Goal: Check status: Check status

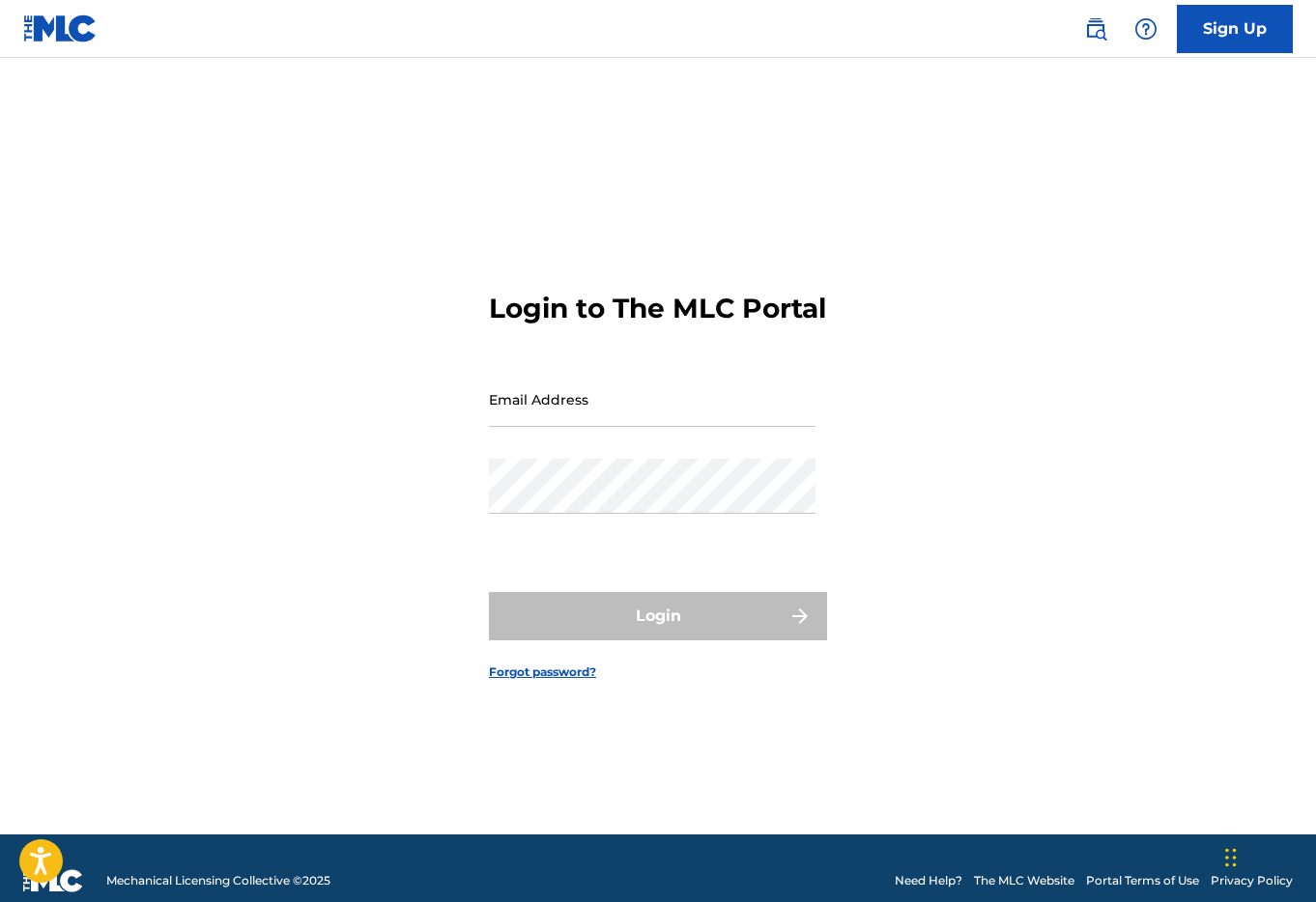
click at [620, 412] on input "Email Address" at bounding box center [652, 400] width 327 height 55
type input "[EMAIL_ADDRESS][DOMAIN_NAME]"
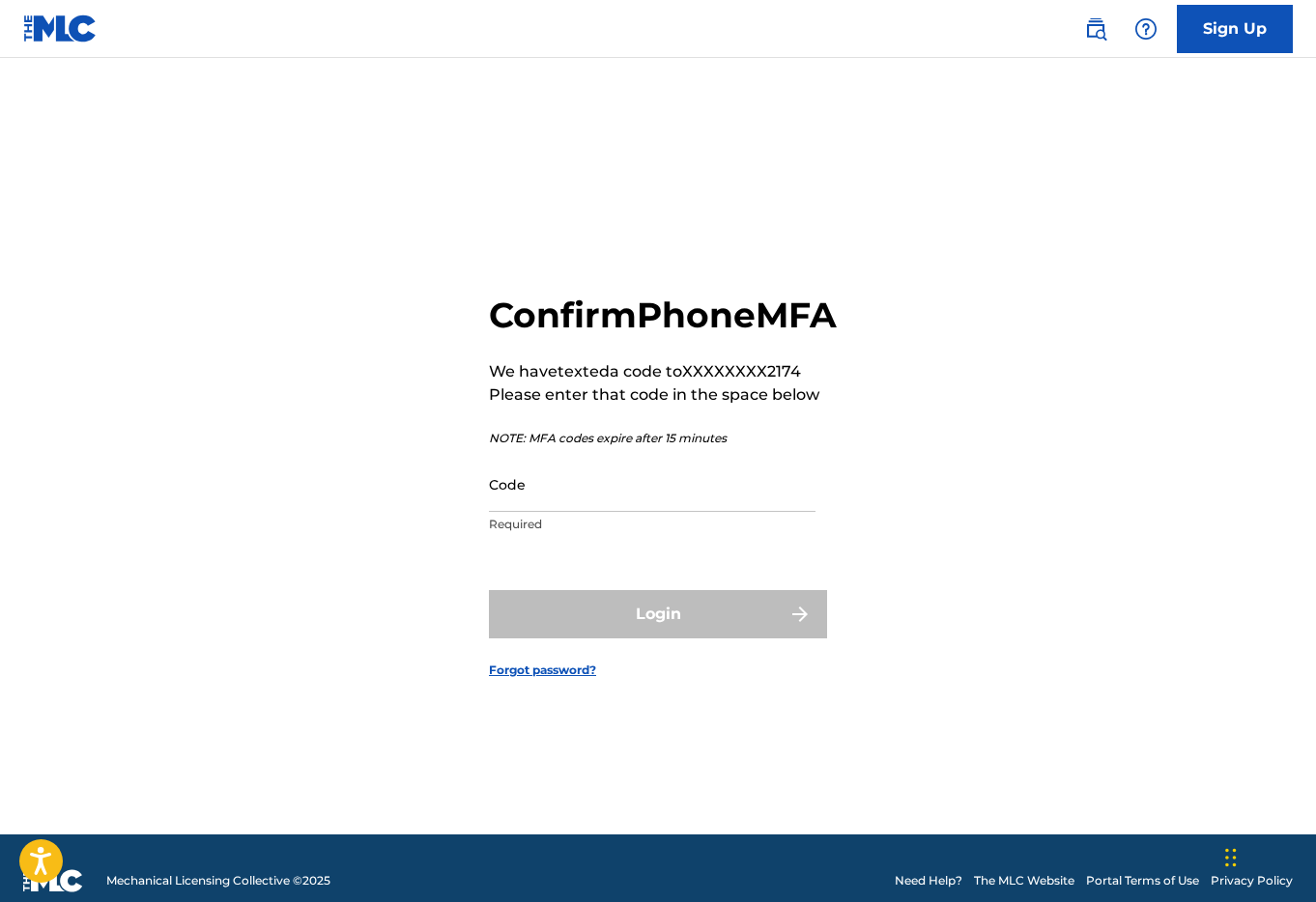
click at [584, 505] on input "Code" at bounding box center [652, 485] width 327 height 55
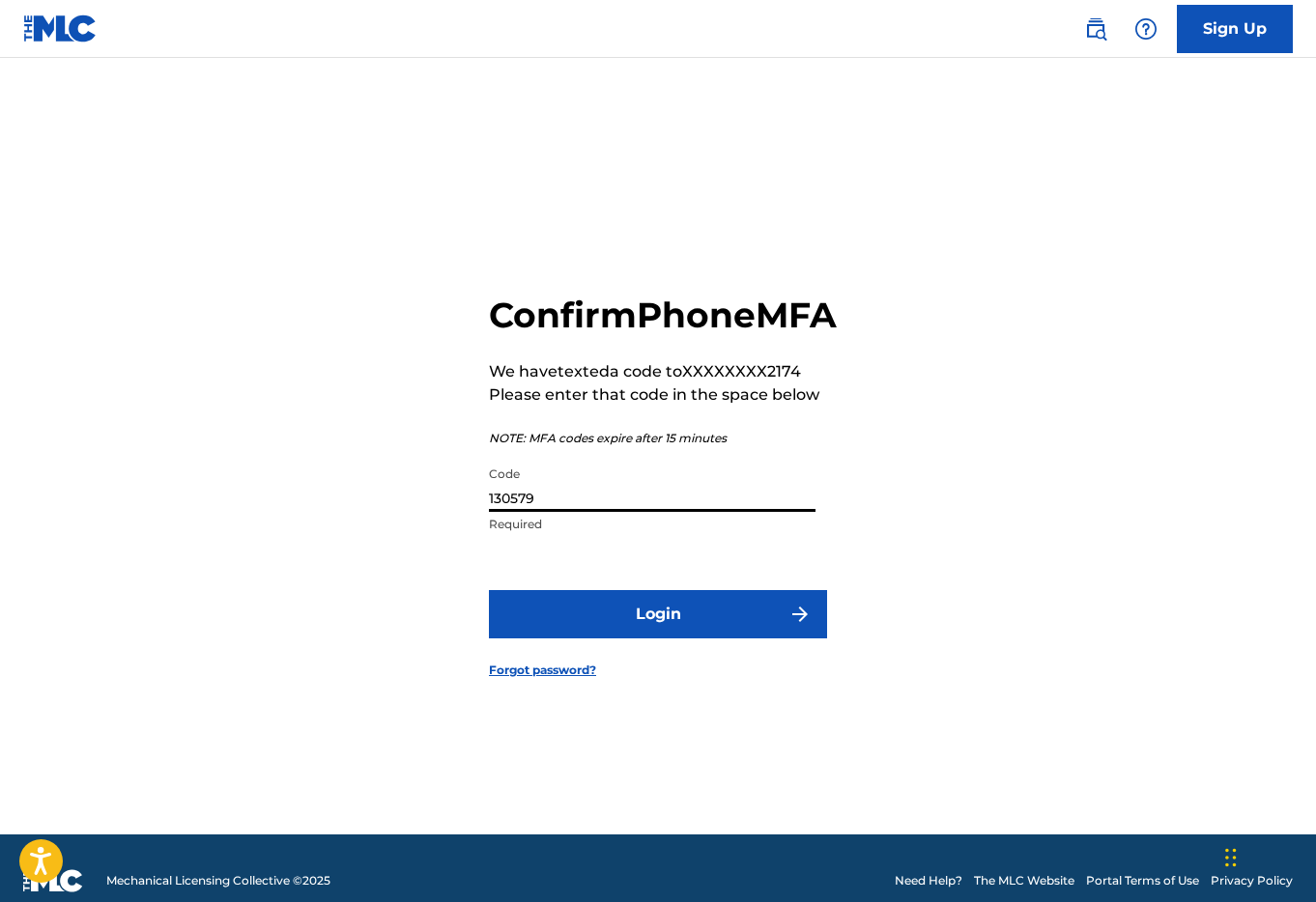
type input "130579"
click at [727, 719] on form "Confirm Phone MFA We have texted a code to XXXXXXXX2174 Please enter that code …" at bounding box center [658, 471] width 339 height 728
click at [673, 639] on button "Login" at bounding box center [658, 614] width 339 height 48
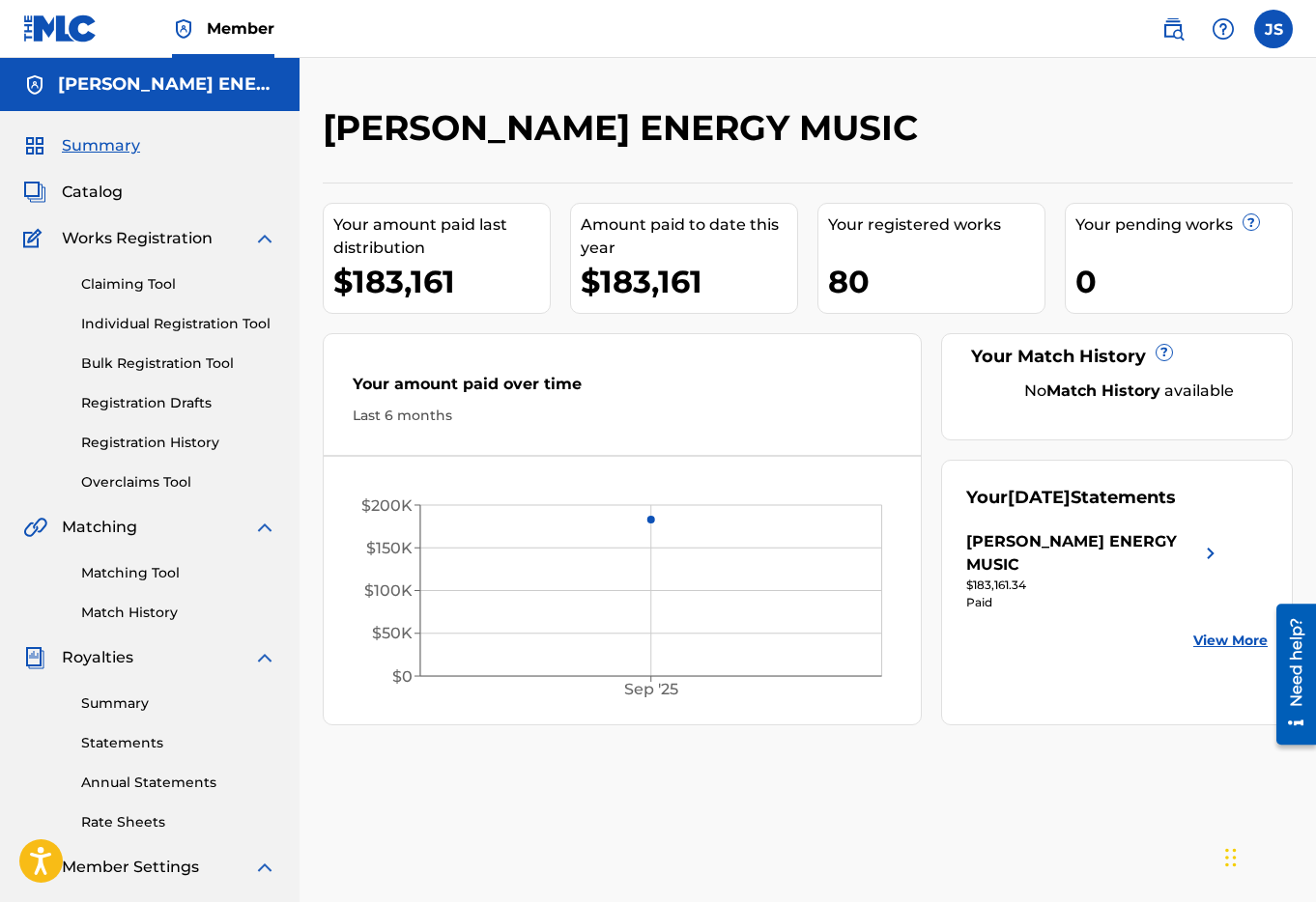
click at [493, 283] on div "$183,161" at bounding box center [441, 281] width 216 height 43
click at [1013, 91] on div "[PERSON_NAME] ENERGY MUSIC Your amount paid last distribution $183,161 Amount p…" at bounding box center [808, 581] width 1017 height 1047
